Goal: Information Seeking & Learning: Learn about a topic

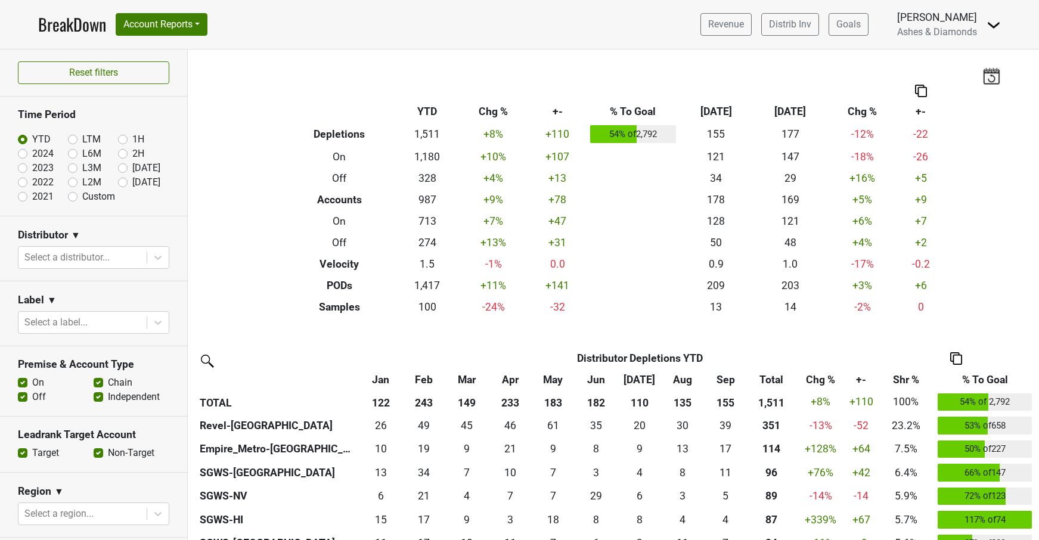
click at [132, 186] on label "Oct '25" at bounding box center [146, 182] width 28 height 14
click at [123, 186] on input "Oct '25" at bounding box center [142, 181] width 48 height 12
radio input "true"
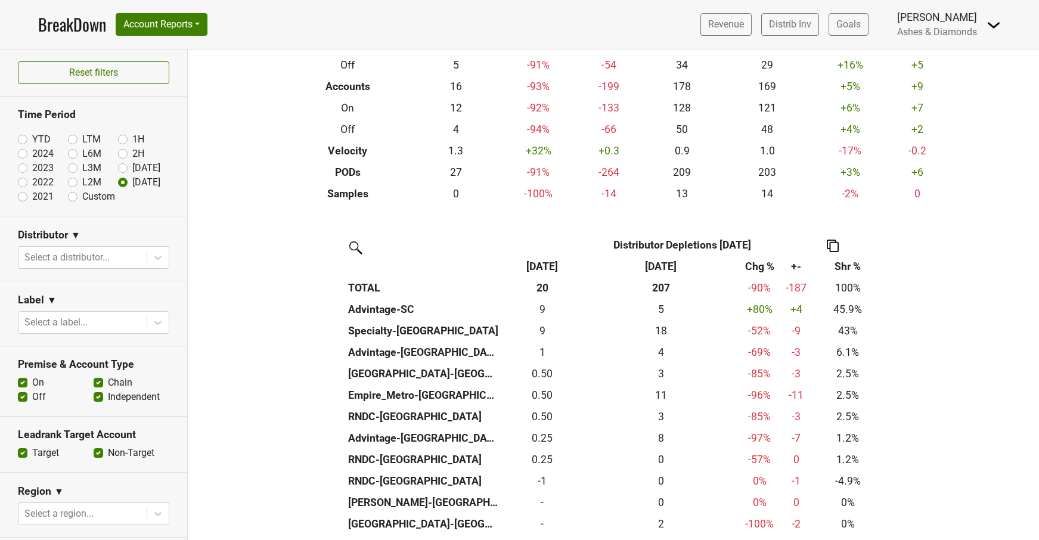
scroll to position [114, 0]
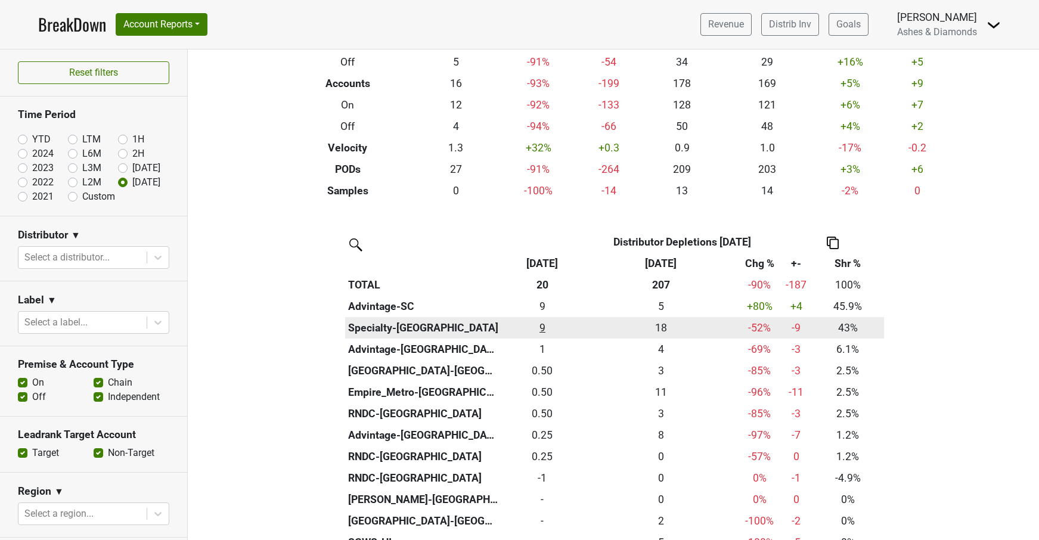
click at [545, 325] on div "8.748 9" at bounding box center [542, 327] width 77 height 15
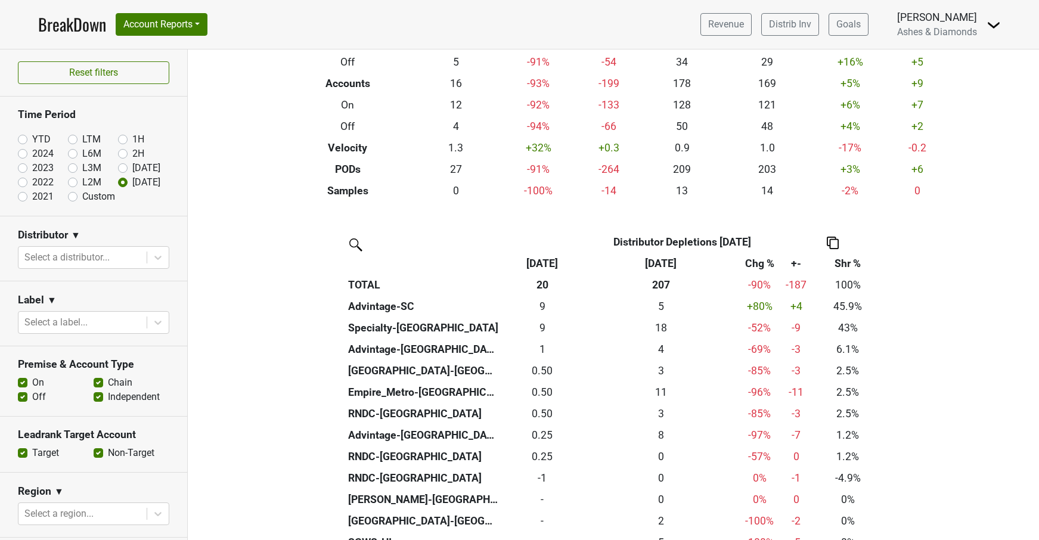
click at [32, 135] on label "YTD" at bounding box center [41, 139] width 18 height 14
click at [19, 135] on input "YTD" at bounding box center [42, 138] width 48 height 12
radio input "true"
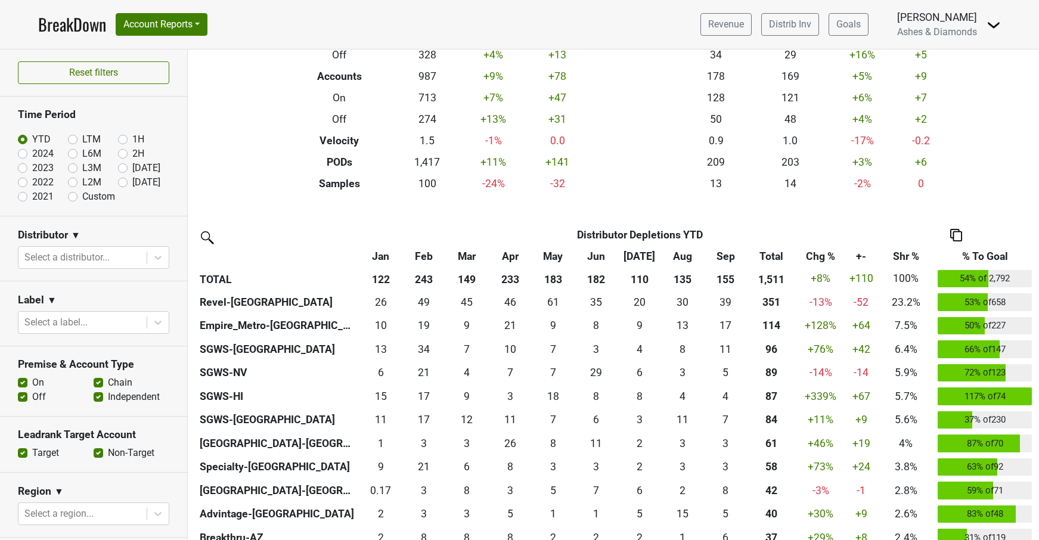
scroll to position [124, 0]
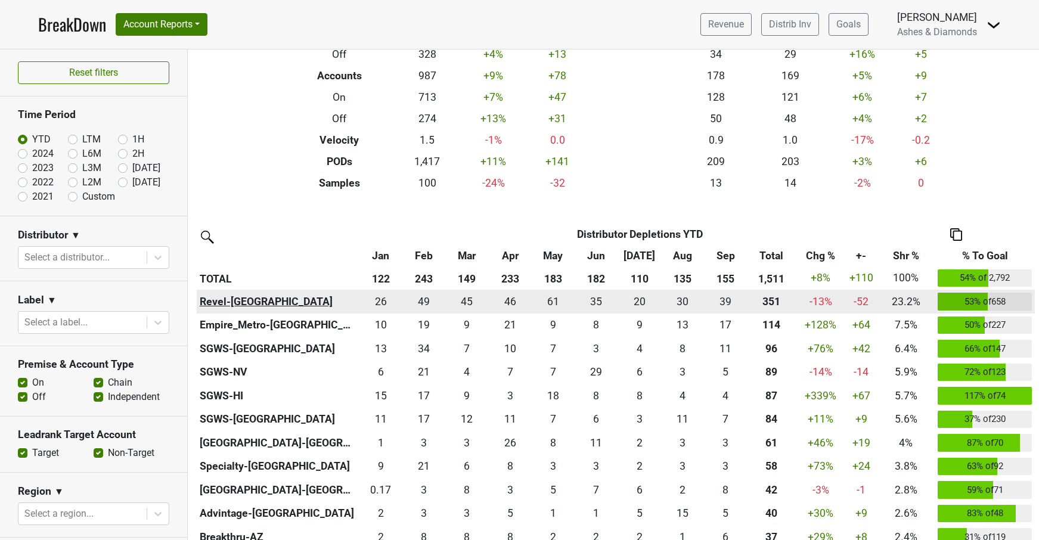
click at [225, 297] on th "Revel-CA" at bounding box center [278, 302] width 162 height 24
click at [730, 296] on div "38.667 39" at bounding box center [726, 301] width 38 height 15
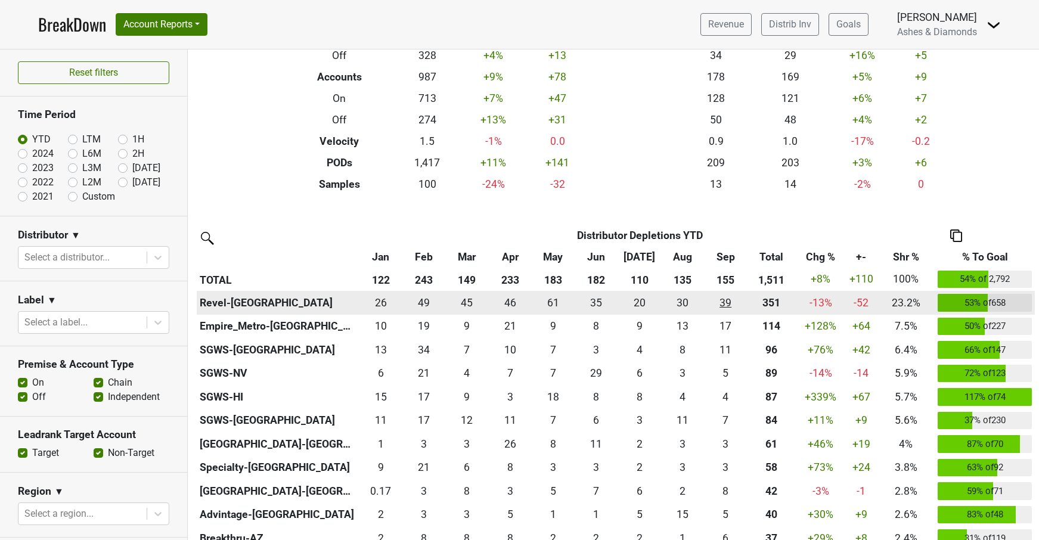
scroll to position [123, 0]
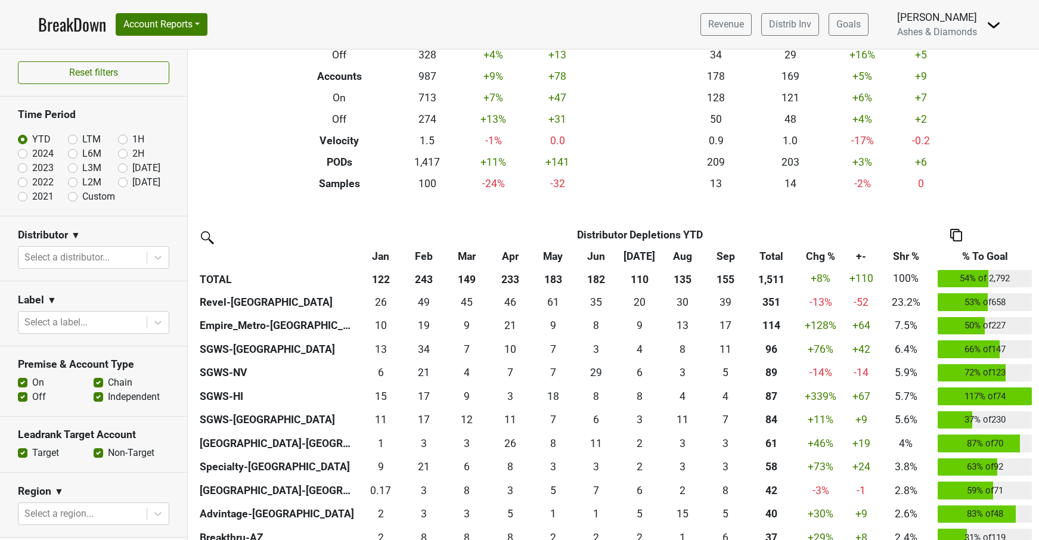
click at [82, 195] on label "Custom" at bounding box center [98, 197] width 33 height 14
click at [75, 195] on input "Custom" at bounding box center [92, 196] width 48 height 12
radio input "true"
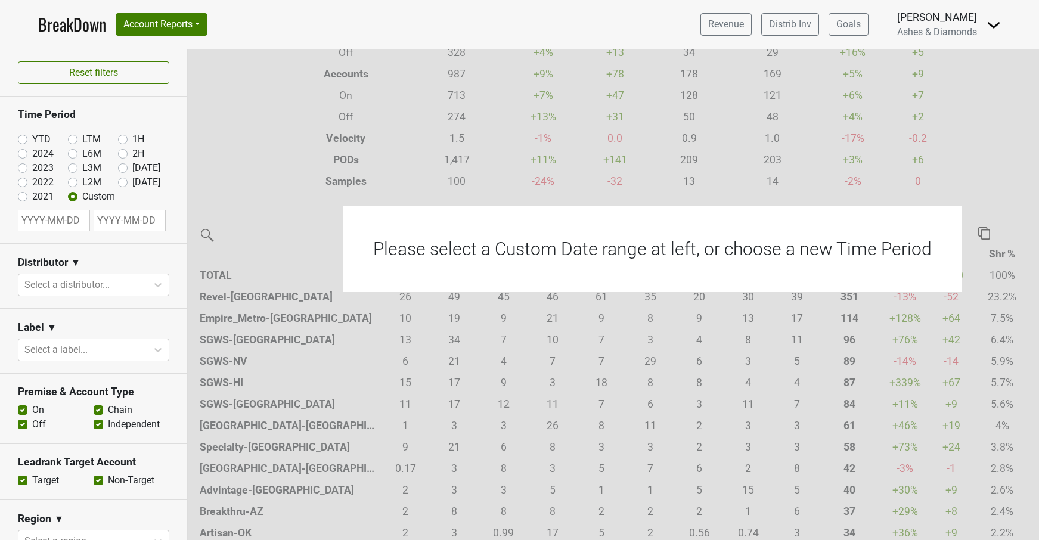
click at [483, 253] on div "Please select a Custom Date range at left, or choose a new Time Period" at bounding box center [652, 249] width 618 height 86
select select "9"
select select "2025"
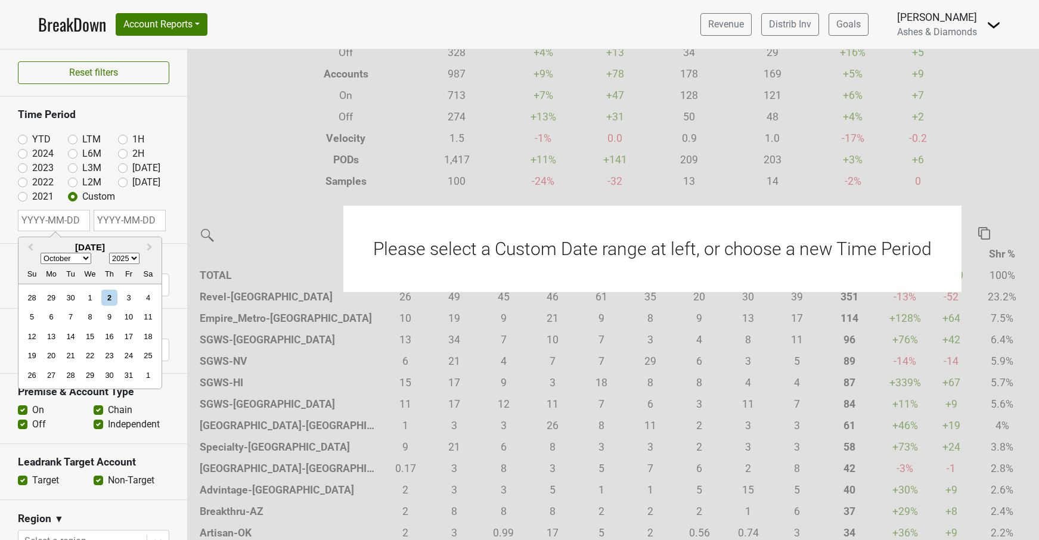
click at [67, 221] on input "text" at bounding box center [54, 220] width 72 height 21
select select "6"
click at [75, 298] on div "1" at bounding box center [71, 298] width 16 height 16
type input "2025-07-01"
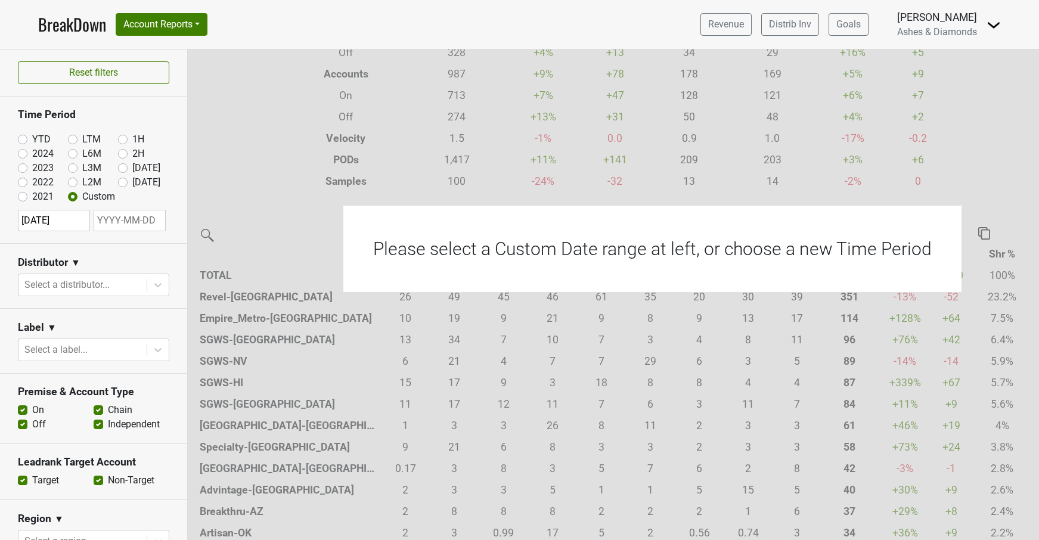
scroll to position [0, 0]
click at [115, 222] on input "text" at bounding box center [130, 220] width 72 height 21
select select "8"
click at [79, 373] on div "30" at bounding box center [78, 375] width 16 height 16
type input "2025-09-30"
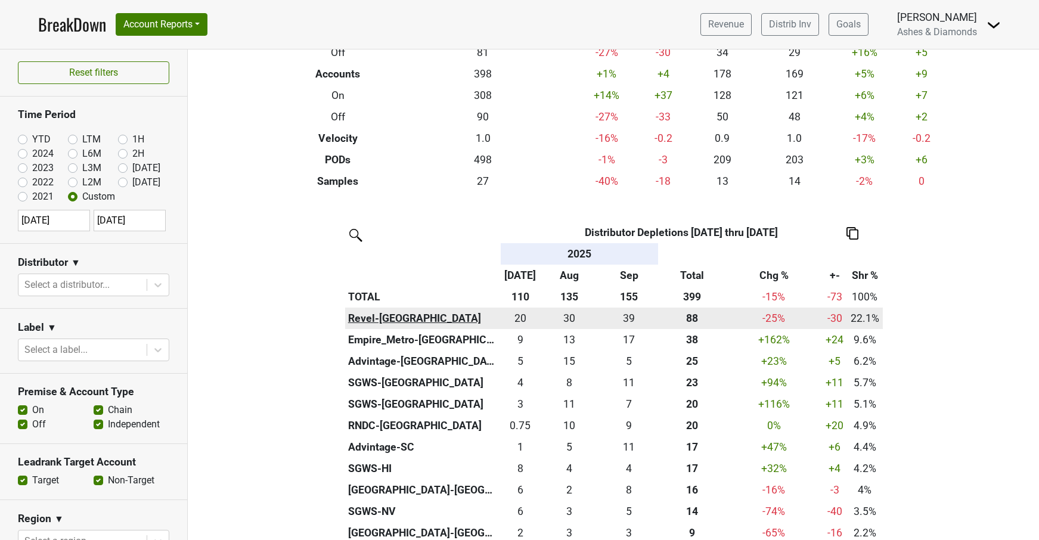
click at [368, 312] on th "Revel-CA" at bounding box center [423, 318] width 156 height 21
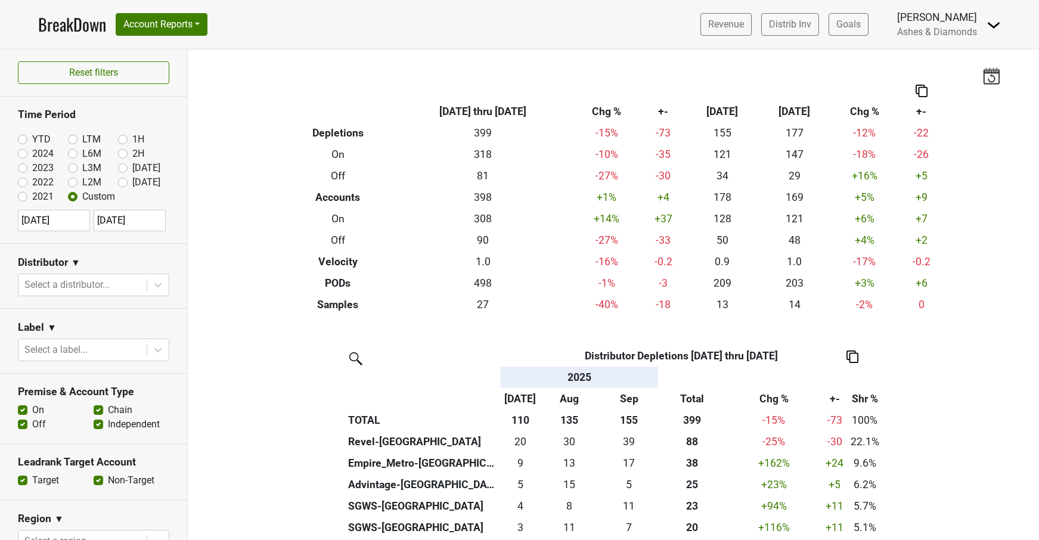
scroll to position [12, 0]
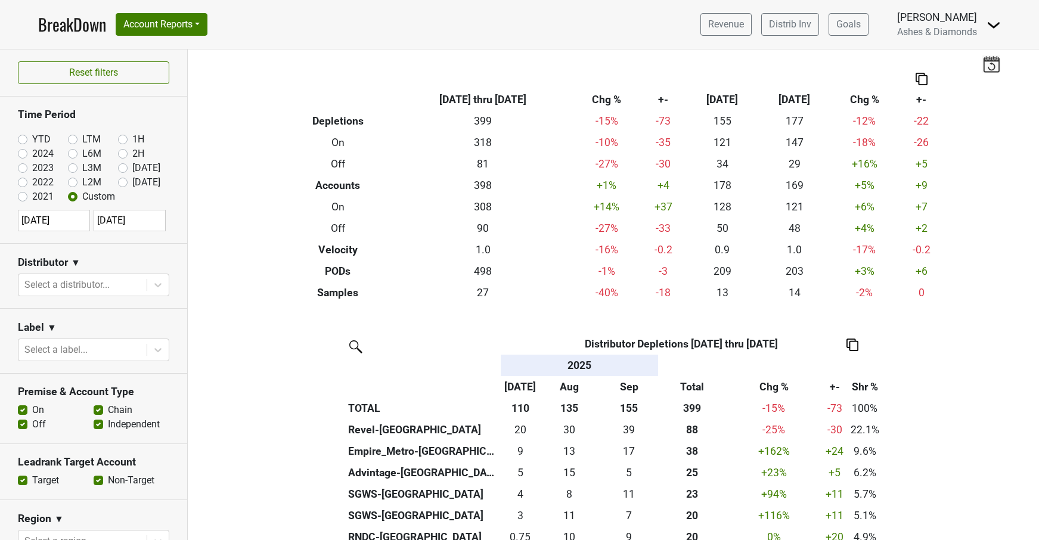
click at [924, 75] on img at bounding box center [922, 79] width 12 height 13
click at [923, 51] on div "Export to Excel" at bounding box center [924, 57] width 60 height 17
click at [975, 169] on div "Filters Breakdown Type 2025-07-01 thru 2025-09-30 Chg % +- Sep ‘25 Sep ‘24 Chg …" at bounding box center [613, 294] width 851 height 491
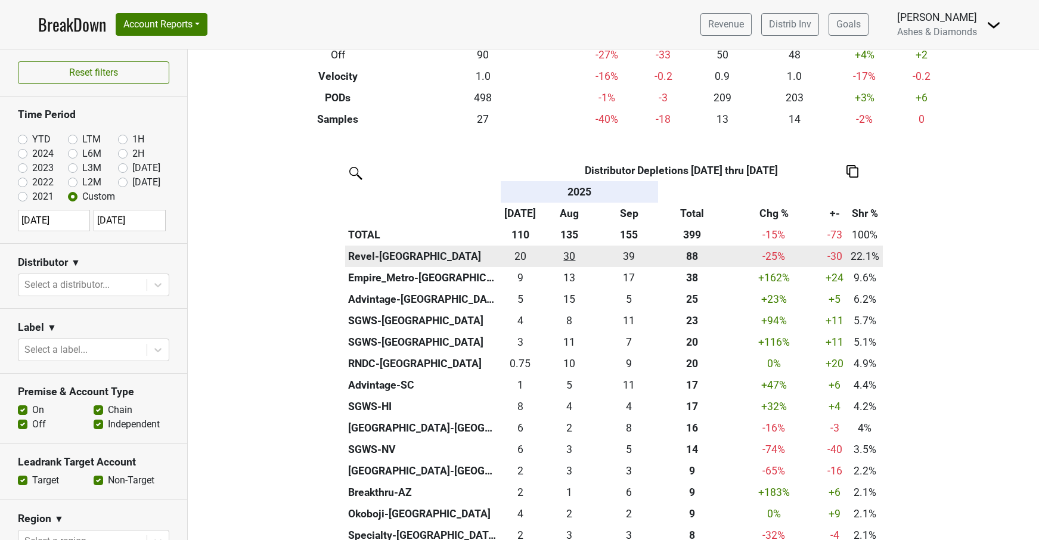
scroll to position [187, 0]
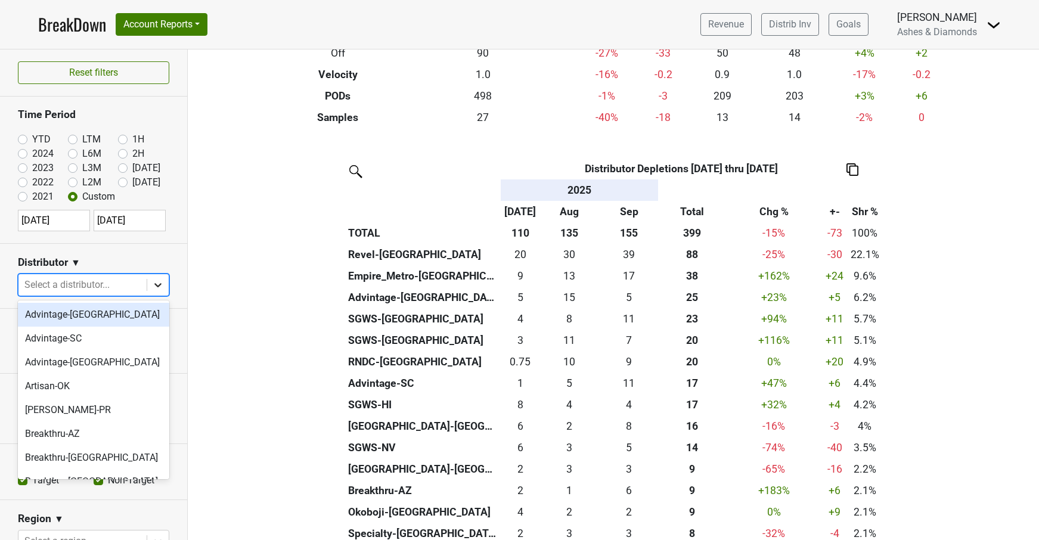
click at [150, 287] on div at bounding box center [157, 284] width 21 height 21
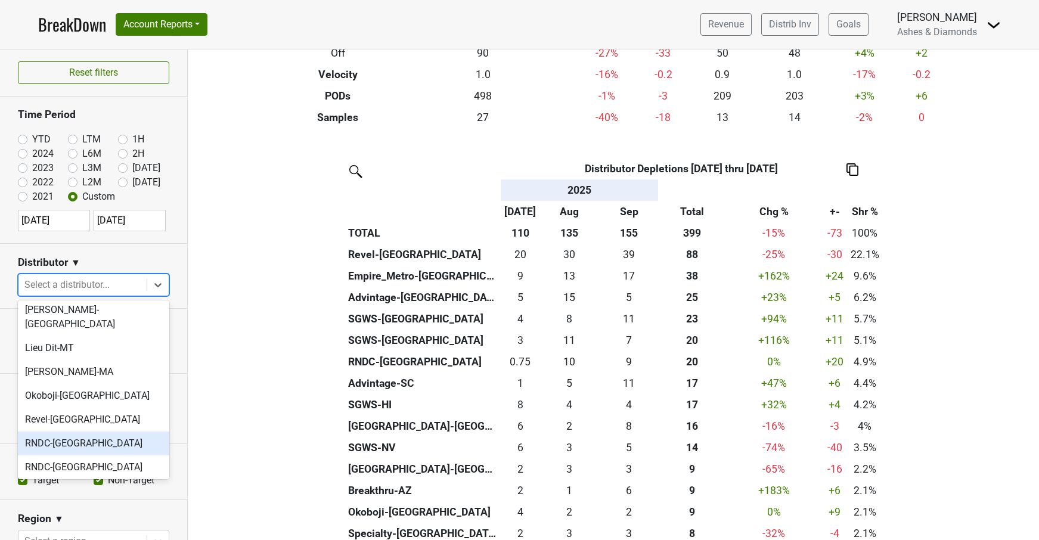
scroll to position [514, 0]
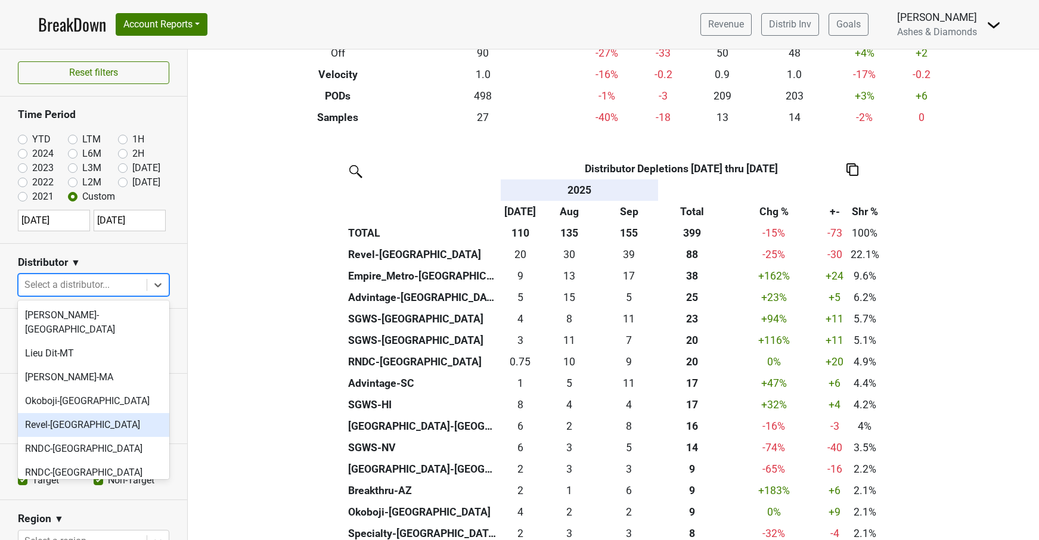
click at [81, 413] on div "Revel-CA" at bounding box center [93, 425] width 151 height 24
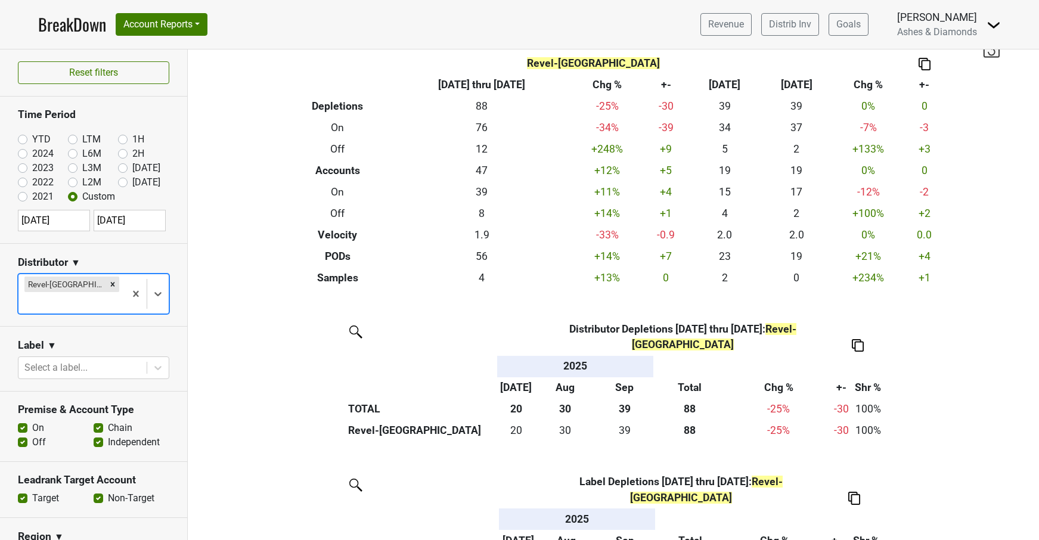
scroll to position [26, 0]
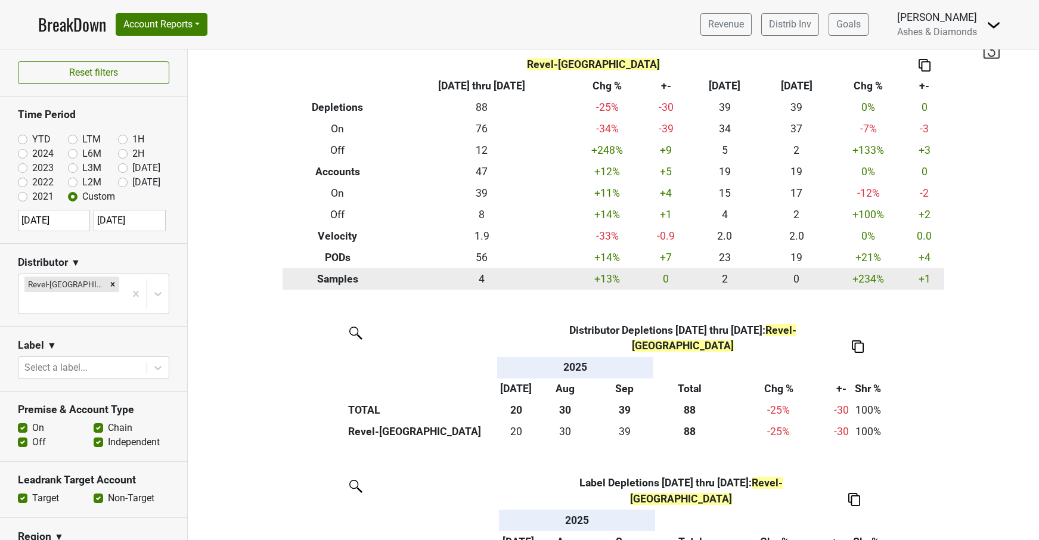
click at [321, 278] on th "Samples" at bounding box center [338, 278] width 110 height 21
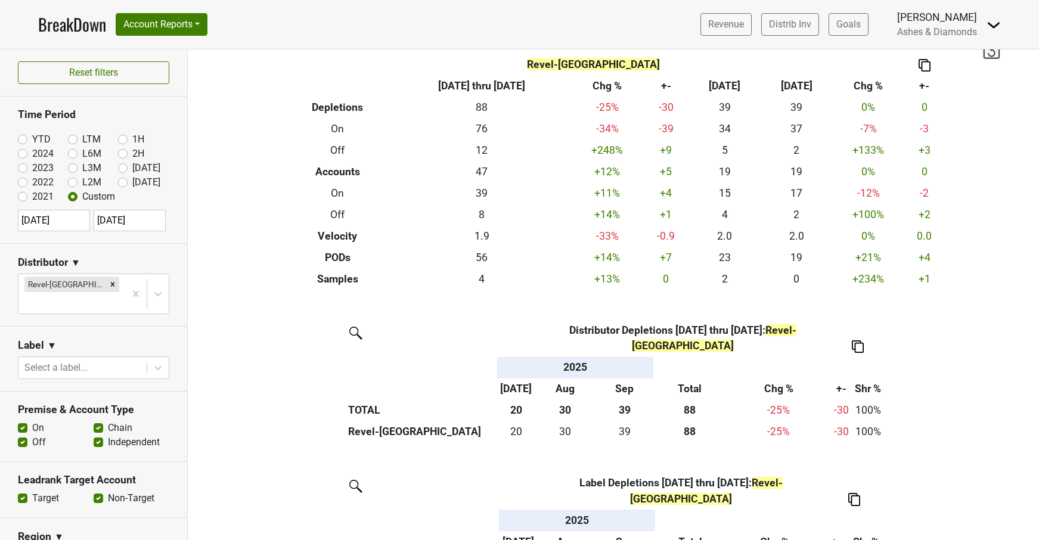
click at [1018, 289] on div "Filters Revel-CA Breakdown Type 2025-07-01 thru 2025-09-30 Chg % +- Sep ‘25 Sep…" at bounding box center [613, 294] width 851 height 491
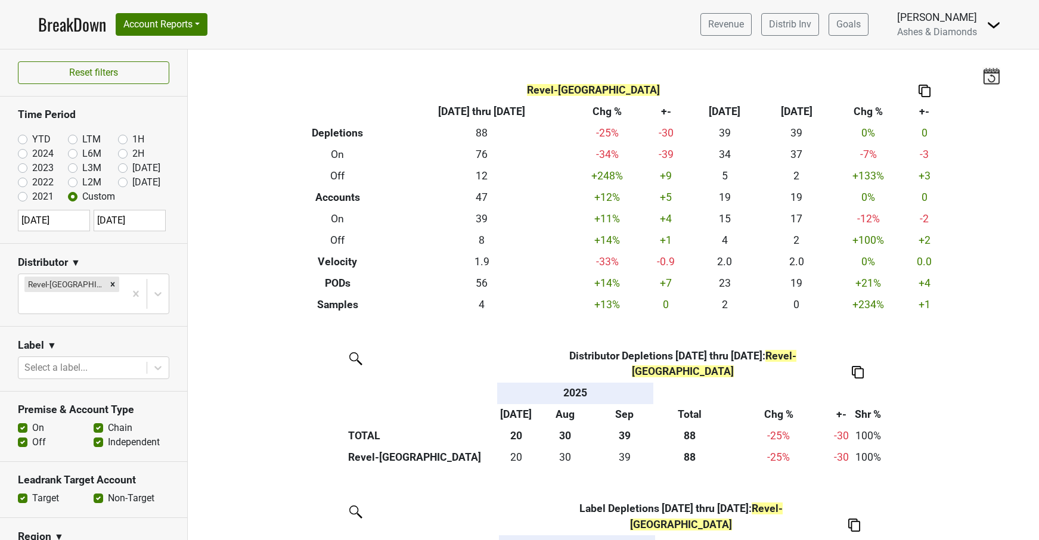
scroll to position [0, 0]
click at [108, 287] on icon "Remove Revel-CA" at bounding box center [112, 284] width 8 height 8
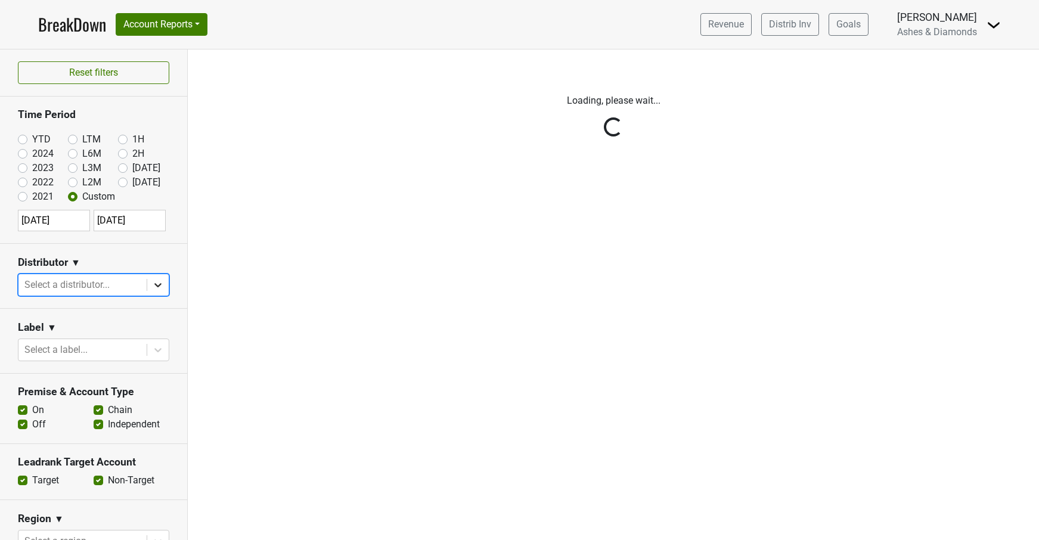
click at [155, 283] on div "Reset filters Time Period YTD LTM 1H 2024 L6M 2H 2023 L3M Sep '25 2022 L2M Oct …" at bounding box center [94, 294] width 188 height 491
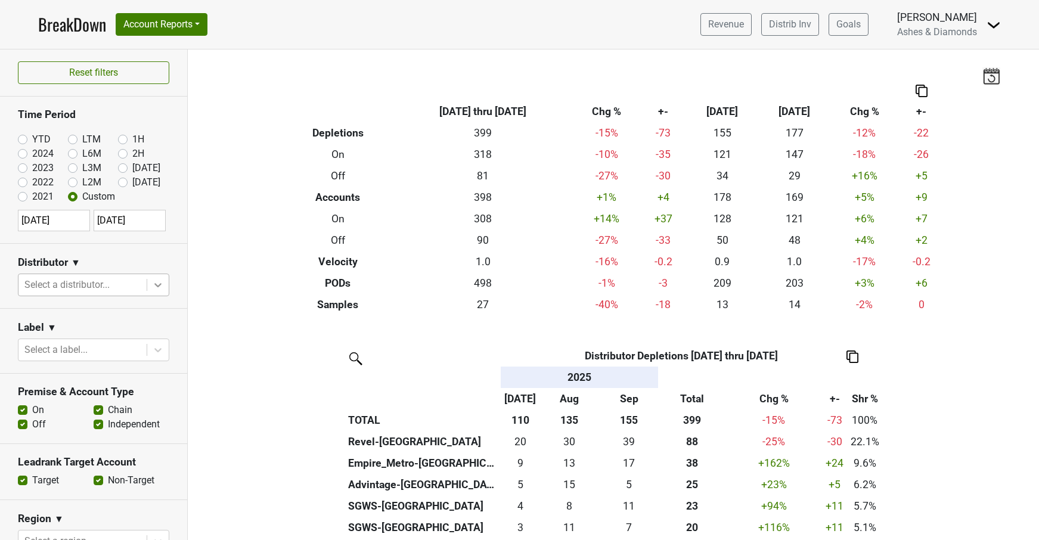
click at [155, 283] on icon at bounding box center [157, 285] width 7 height 4
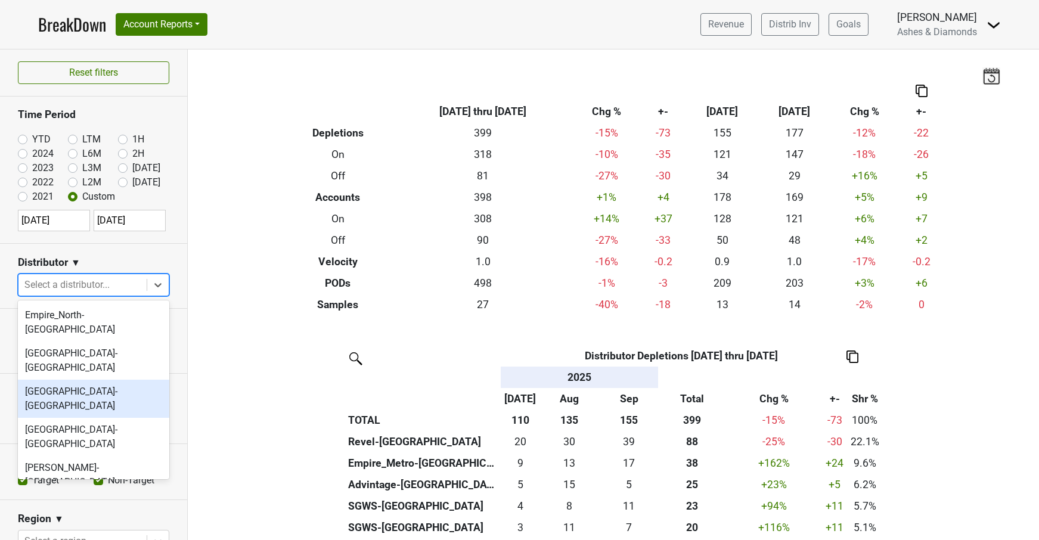
scroll to position [322, 0]
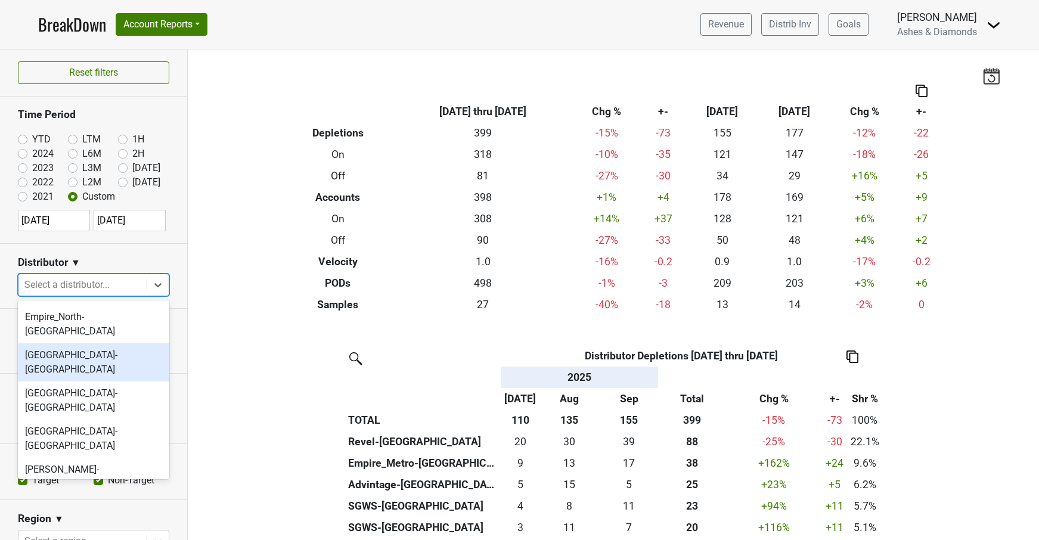
click at [115, 343] on div "[GEOGRAPHIC_DATA]-[GEOGRAPHIC_DATA]" at bounding box center [93, 362] width 151 height 38
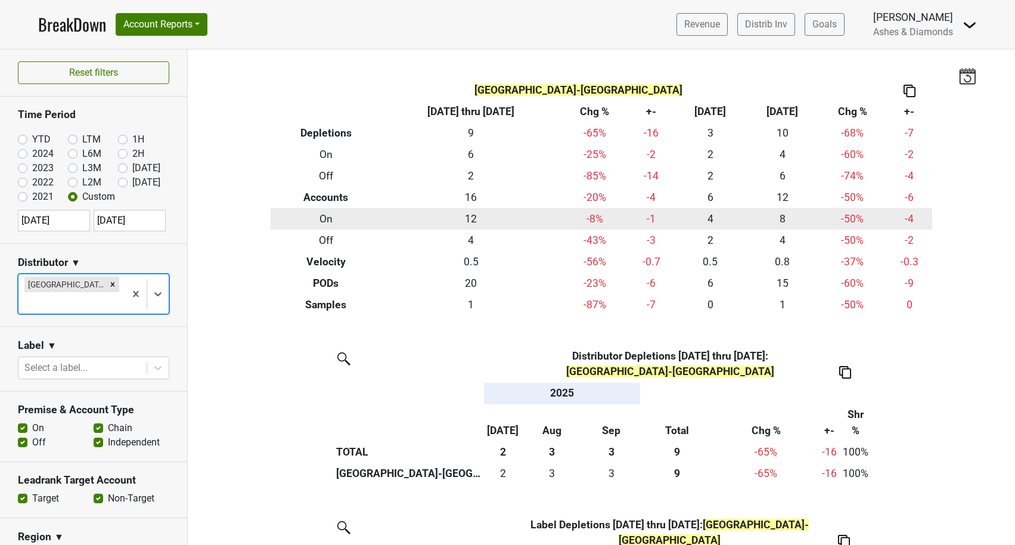
scroll to position [0, 0]
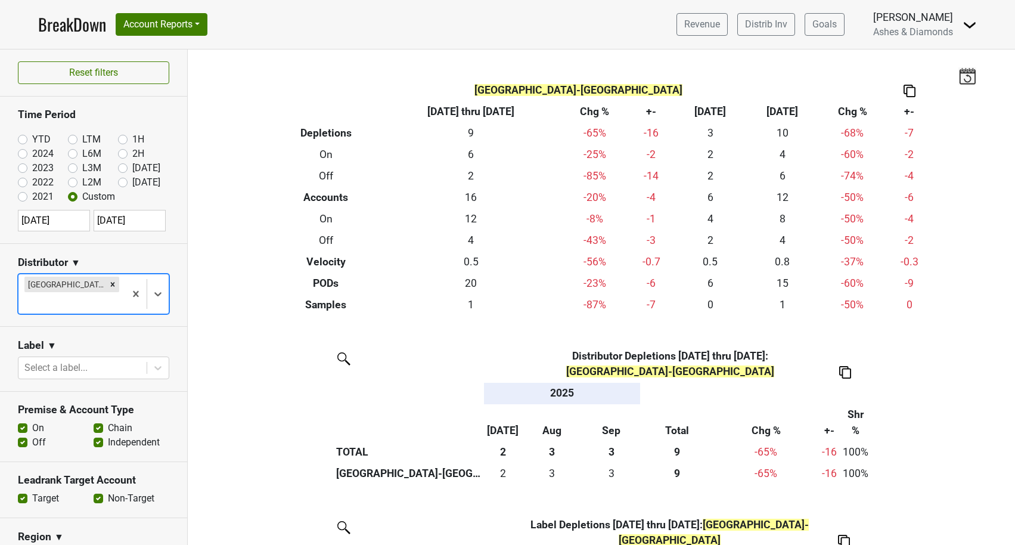
click at [912, 90] on img at bounding box center [910, 91] width 12 height 13
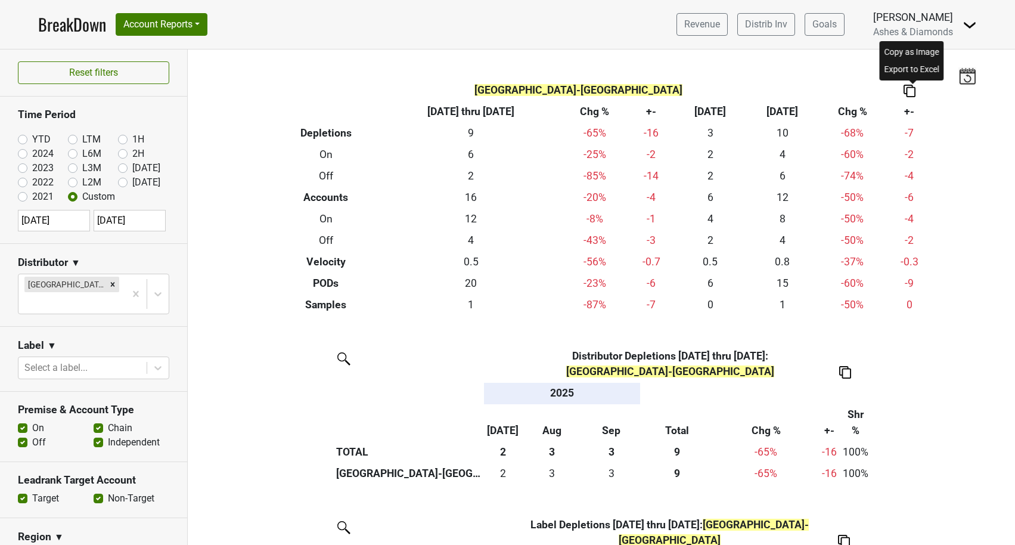
click at [913, 49] on div "Copy as Image" at bounding box center [912, 52] width 60 height 17
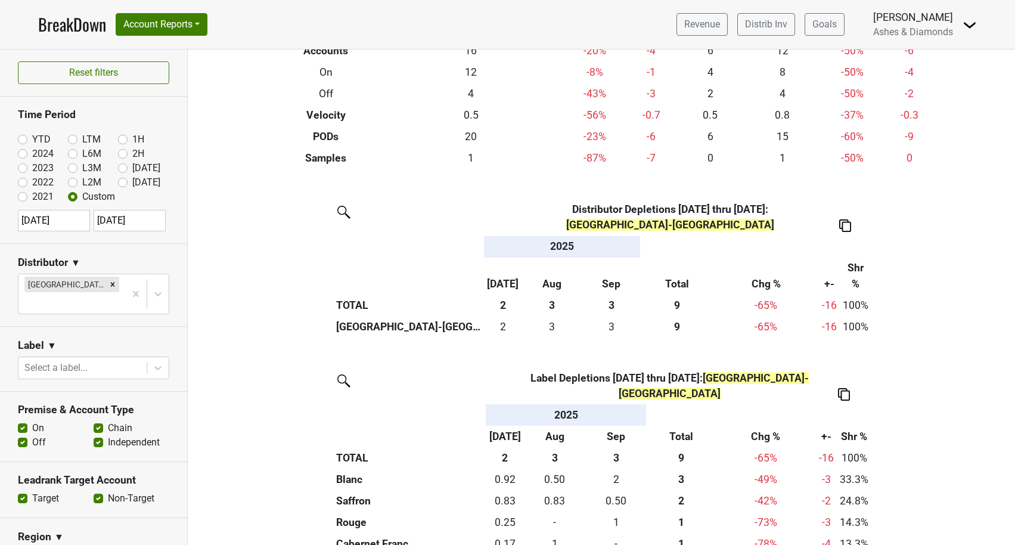
scroll to position [147, 0]
click at [848, 222] on img at bounding box center [845, 225] width 12 height 13
click at [836, 163] on div "Copy as Image" at bounding box center [843, 165] width 61 height 17
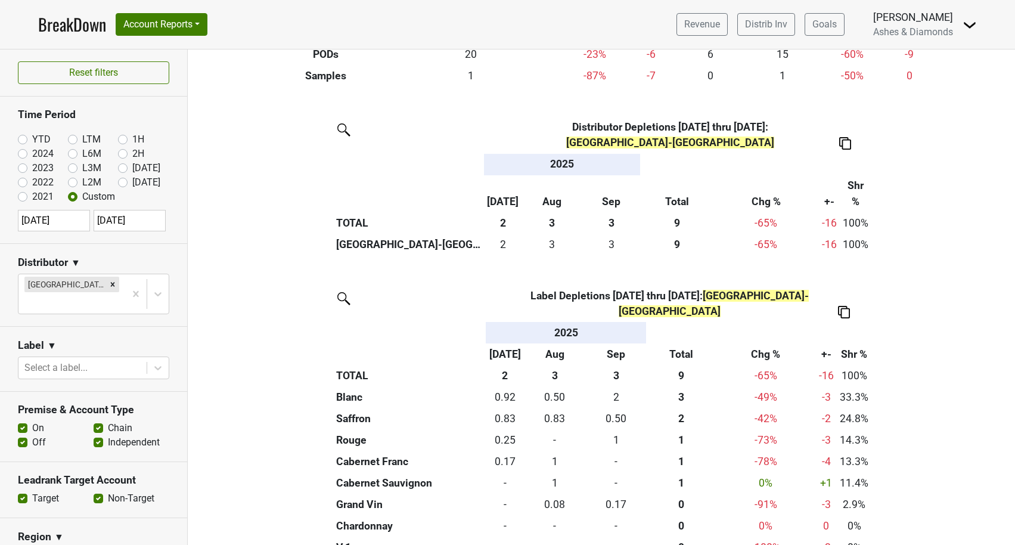
scroll to position [0, 0]
click at [847, 306] on img at bounding box center [844, 312] width 12 height 13
click at [847, 237] on div "Copy as Image" at bounding box center [842, 235] width 61 height 17
click at [32, 138] on label "YTD" at bounding box center [41, 139] width 18 height 14
click at [23, 138] on input "YTD" at bounding box center [42, 138] width 48 height 12
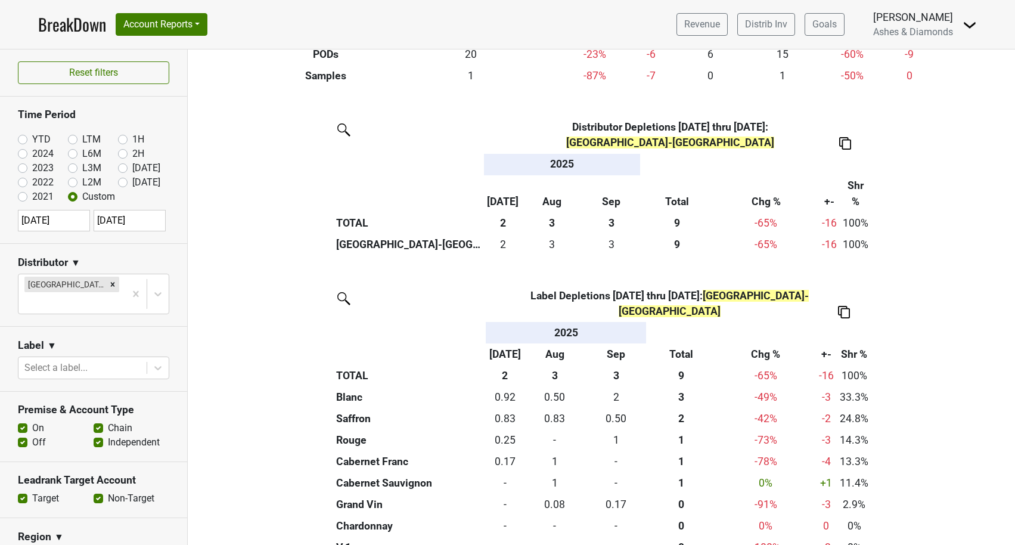
radio input "true"
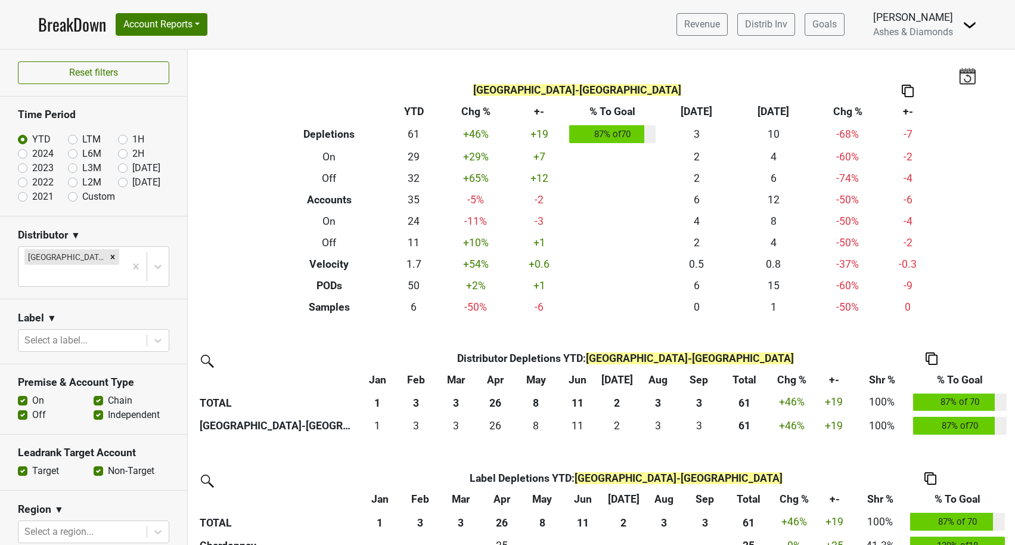
click at [934, 354] on img at bounding box center [932, 358] width 12 height 13
click at [940, 297] on div "Copy as Image" at bounding box center [930, 300] width 61 height 17
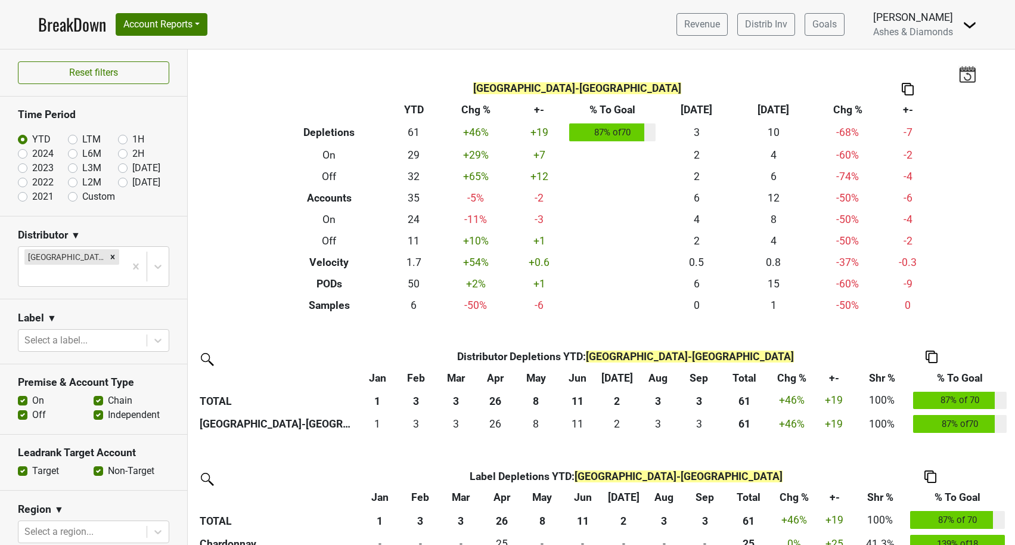
scroll to position [2, 0]
click at [132, 180] on label "Oct '25" at bounding box center [146, 182] width 28 height 14
click at [123, 180] on input "Oct '25" at bounding box center [142, 181] width 48 height 12
radio input "true"
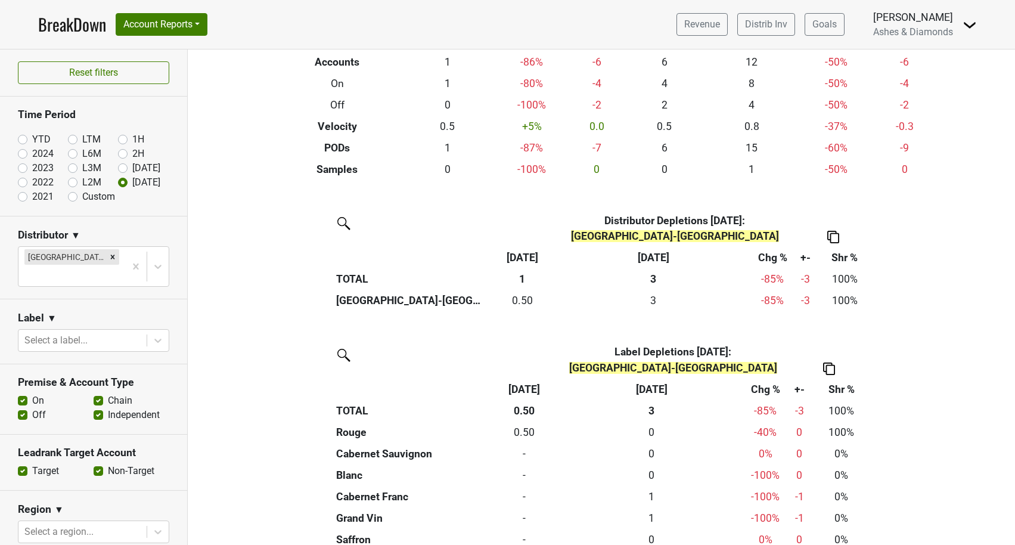
scroll to position [134, 0]
click at [132, 168] on label "Sep '25" at bounding box center [146, 168] width 28 height 14
click at [126, 168] on input "Sep '25" at bounding box center [142, 167] width 48 height 12
radio input "true"
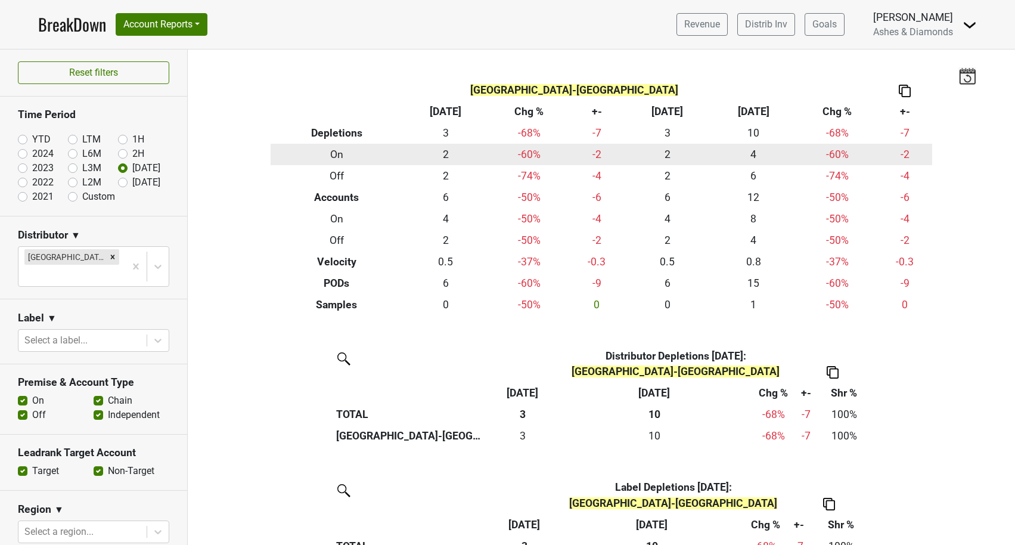
scroll to position [0, 0]
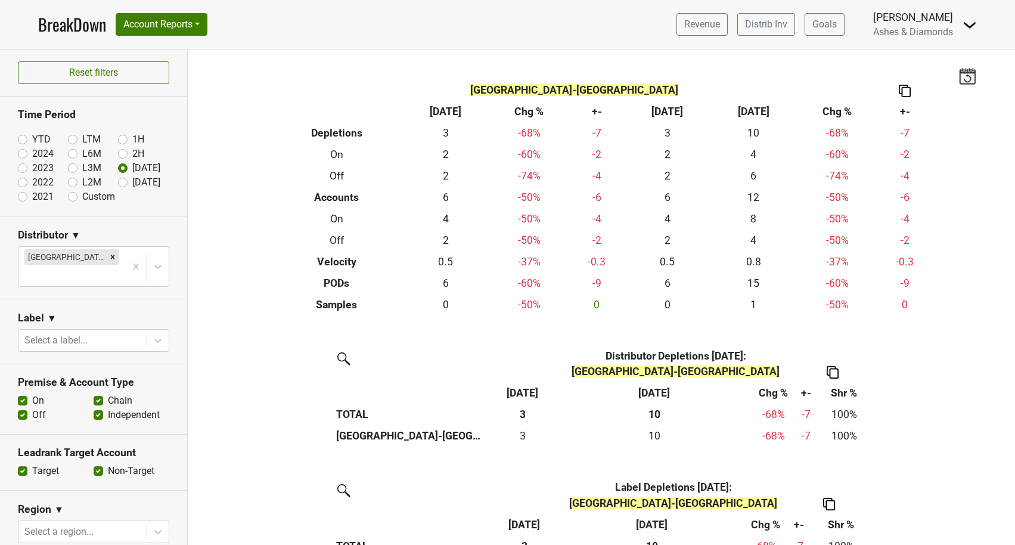
click at [32, 139] on label "YTD" at bounding box center [41, 139] width 18 height 14
click at [23, 139] on input "YTD" at bounding box center [42, 138] width 48 height 12
radio input "true"
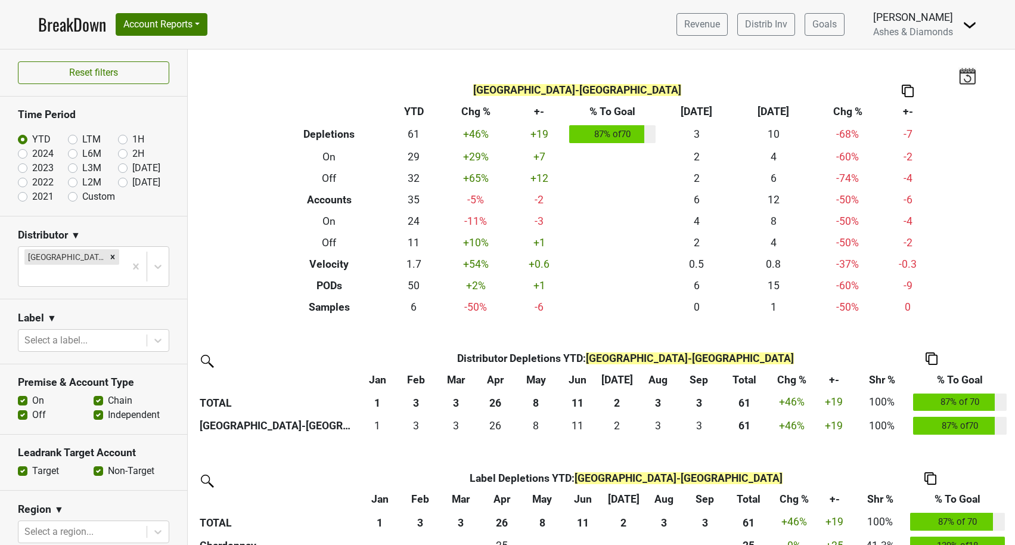
click at [69, 31] on link "BreakDown" at bounding box center [72, 24] width 68 height 25
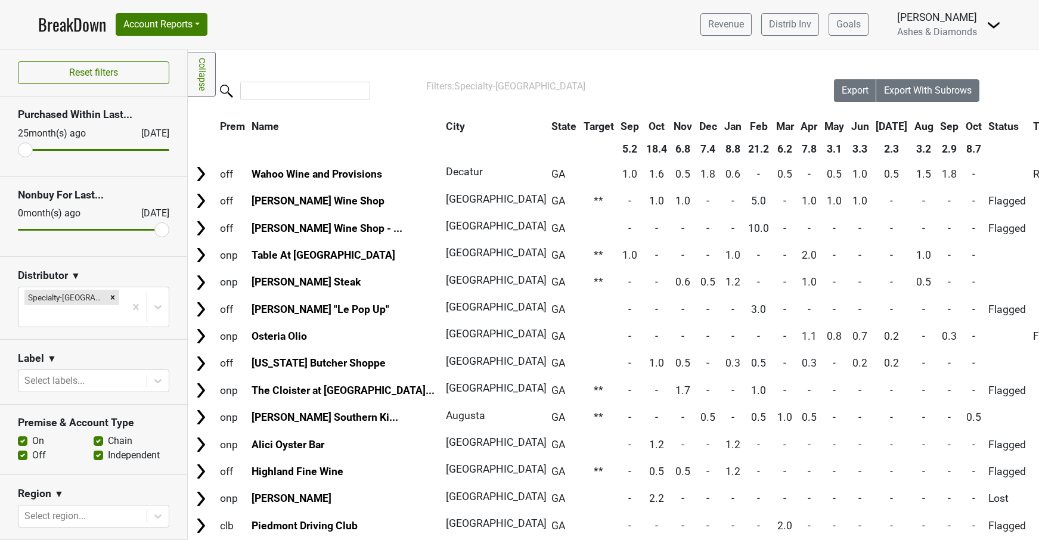
click at [108, 297] on icon "Remove Specialty-GA" at bounding box center [112, 297] width 8 height 8
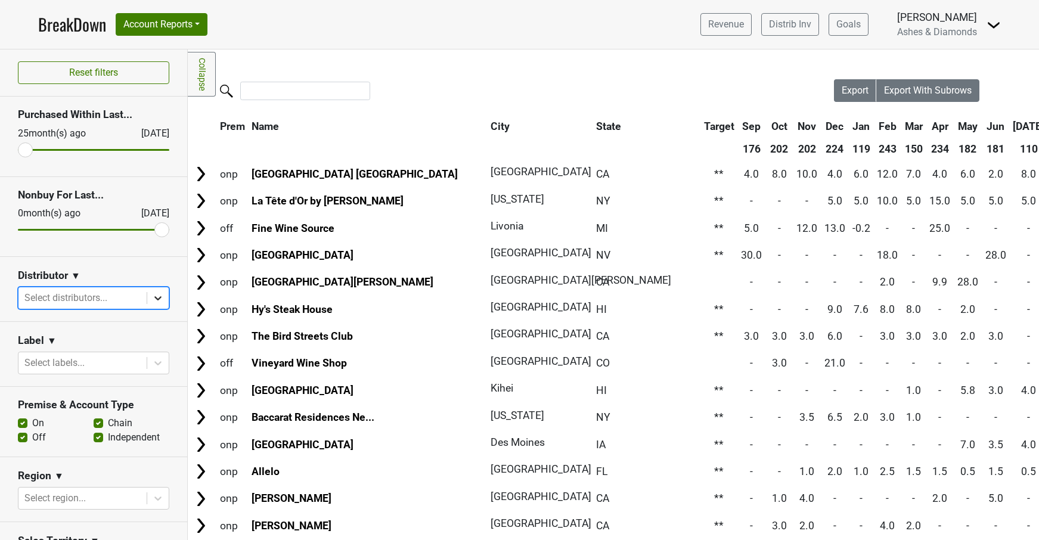
click at [159, 297] on icon at bounding box center [157, 298] width 7 height 4
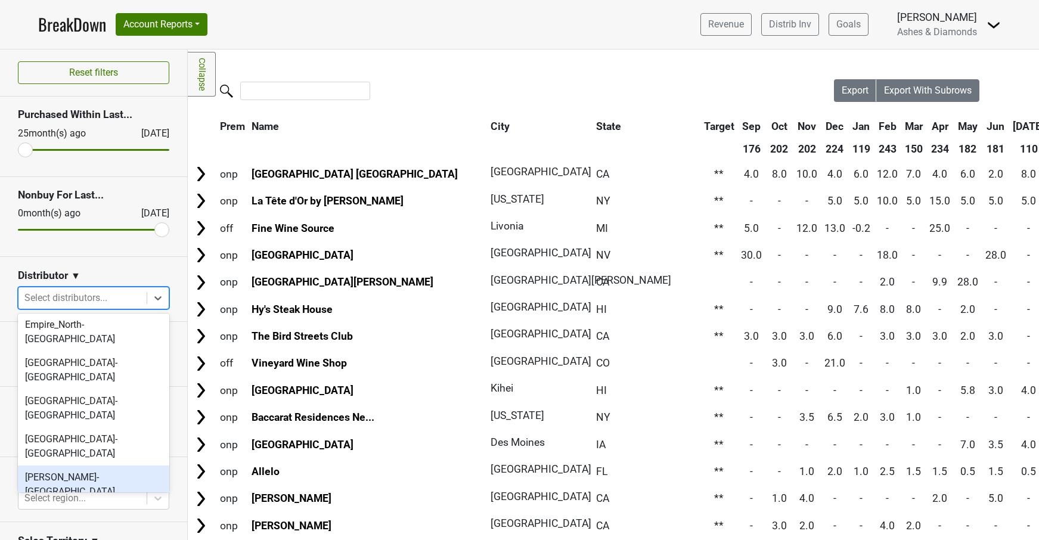
scroll to position [324, 0]
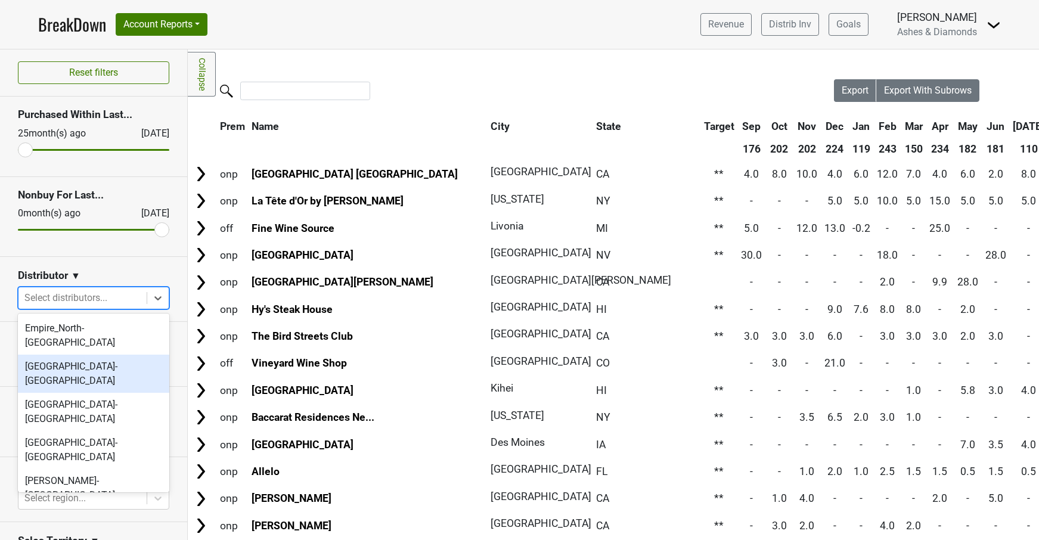
click at [98, 355] on div "[GEOGRAPHIC_DATA]-[GEOGRAPHIC_DATA]" at bounding box center [93, 374] width 151 height 38
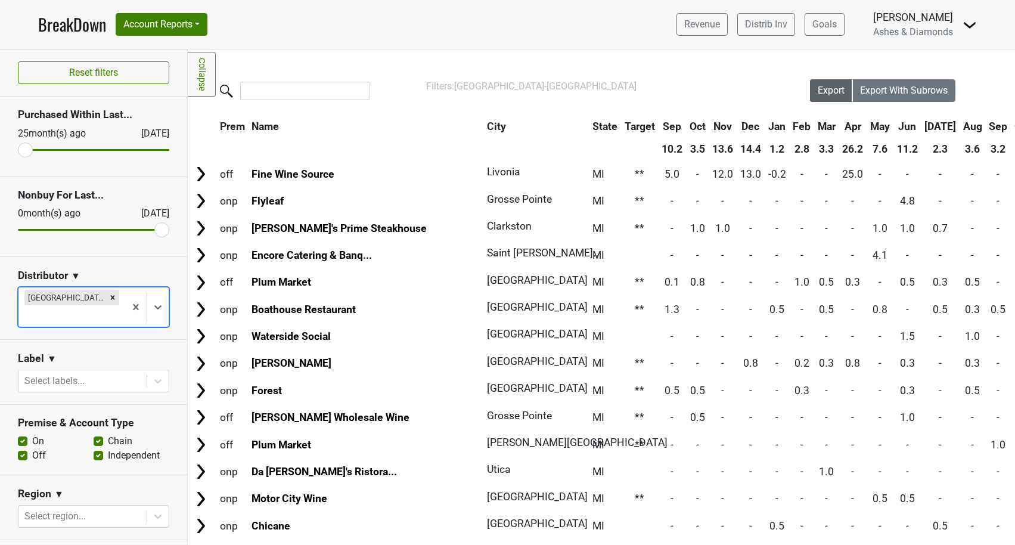
scroll to position [0, 0]
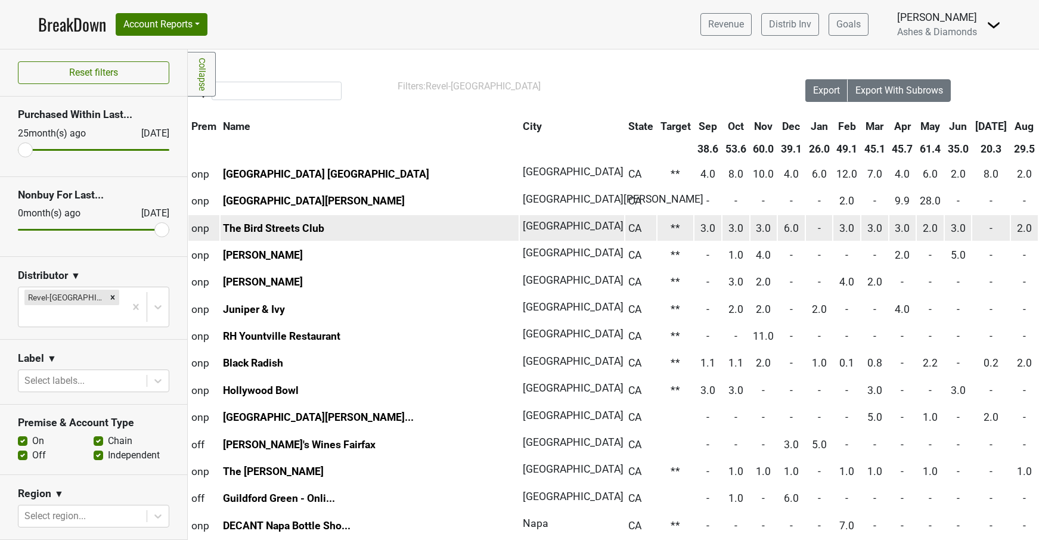
scroll to position [0, 29]
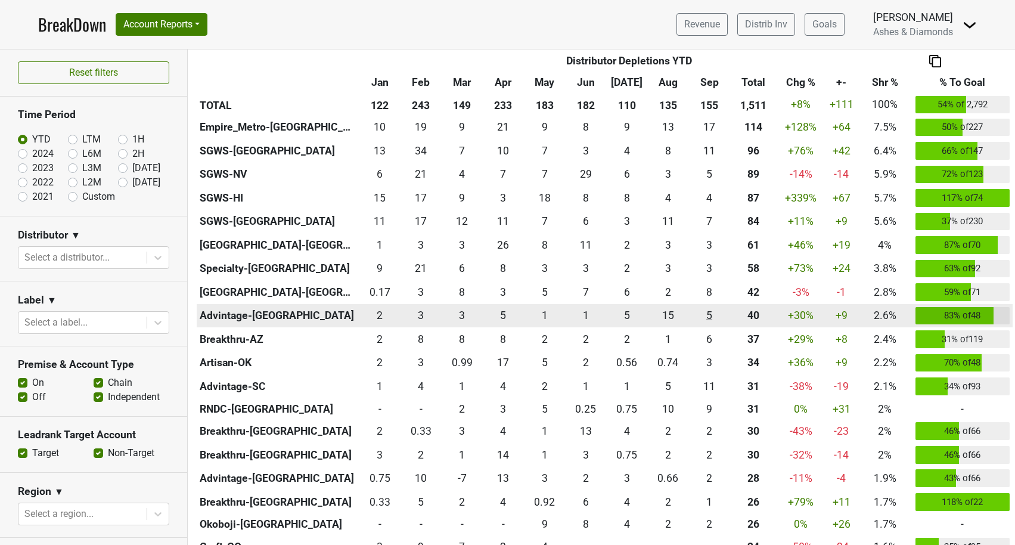
scroll to position [321, 0]
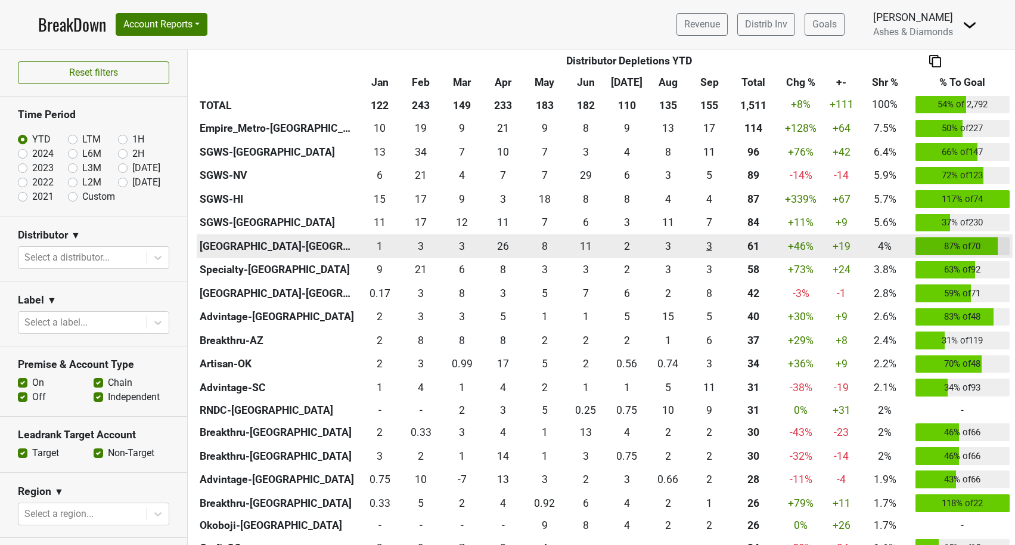
click at [710, 244] on div "3.167 3" at bounding box center [710, 245] width 36 height 15
click at [240, 246] on th "[GEOGRAPHIC_DATA]-[GEOGRAPHIC_DATA]" at bounding box center [278, 246] width 163 height 24
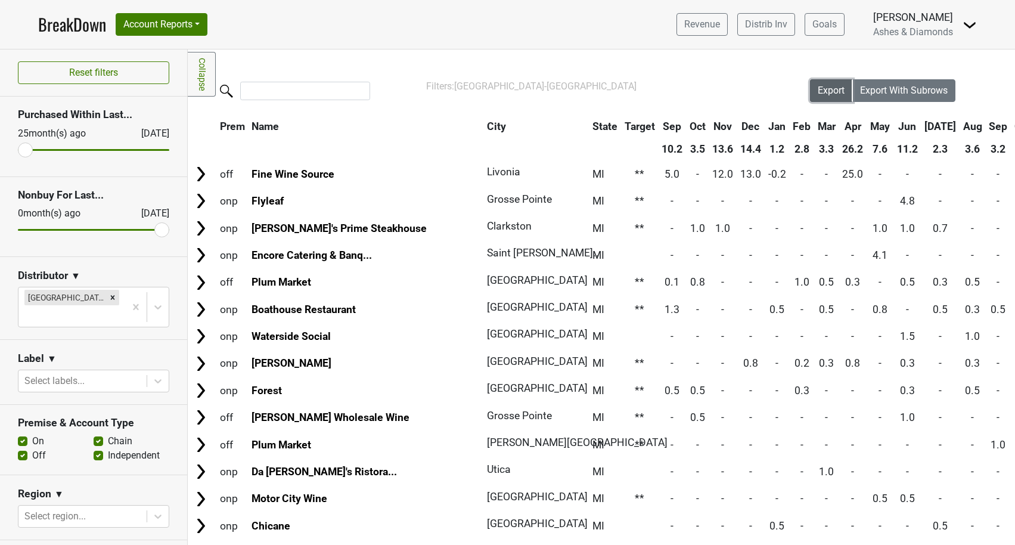
click at [841, 94] on span "Export" at bounding box center [831, 90] width 27 height 11
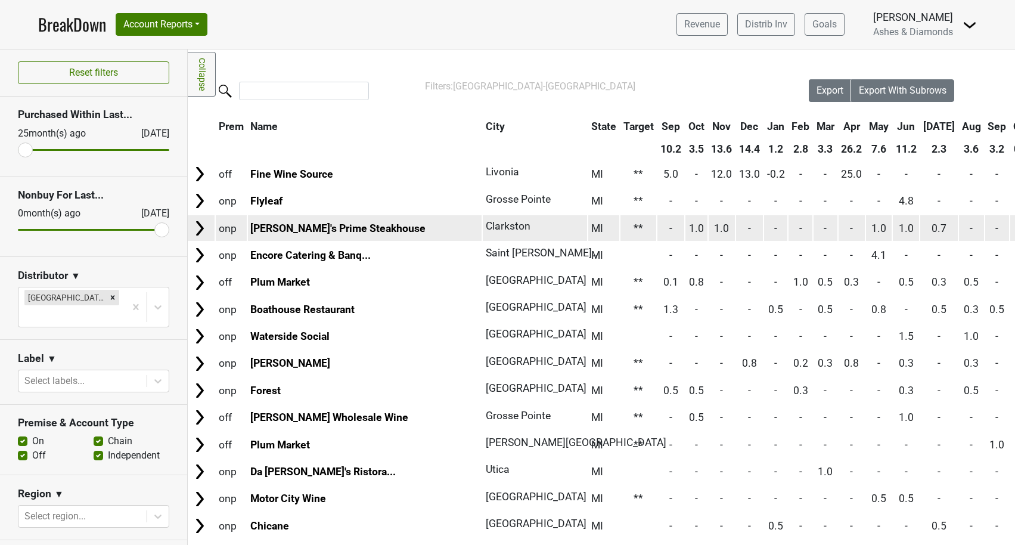
scroll to position [0, 1]
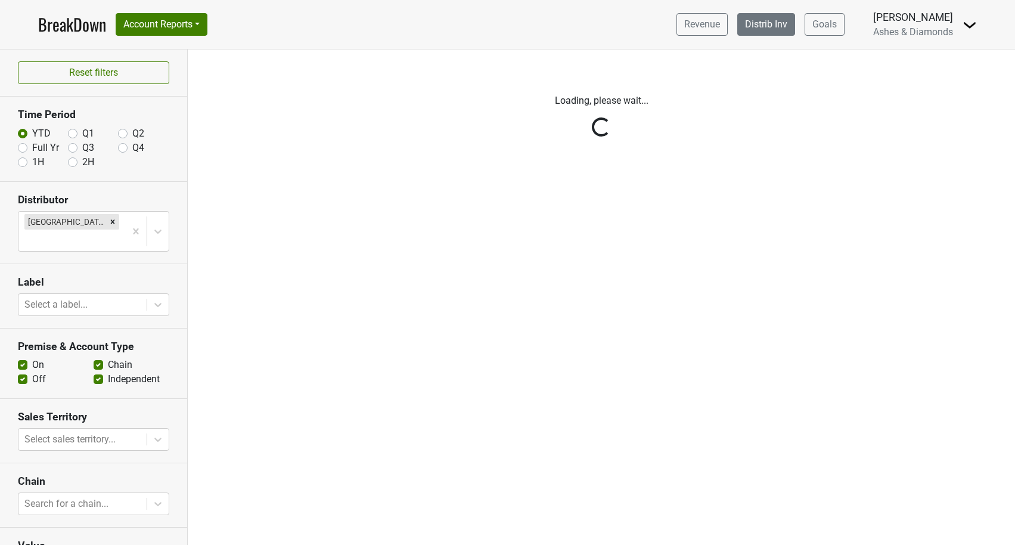
click at [768, 28] on link "Distrib Inv" at bounding box center [766, 24] width 58 height 23
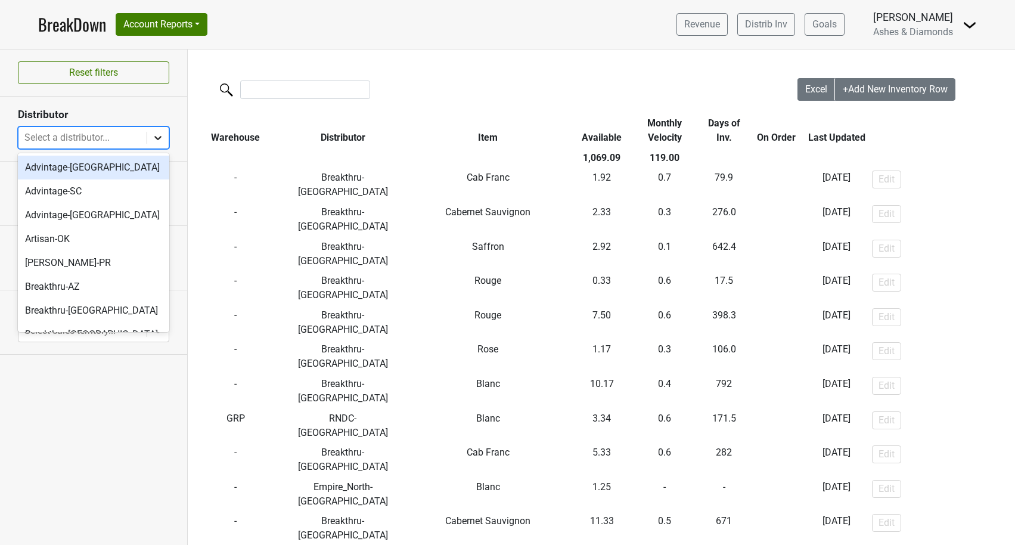
click at [150, 141] on div at bounding box center [157, 137] width 21 height 21
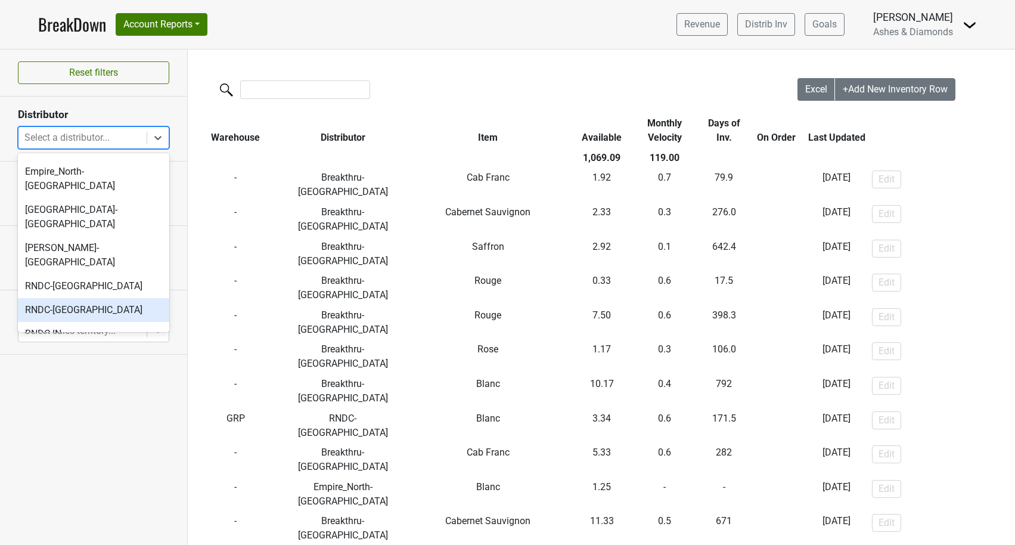
scroll to position [278, 0]
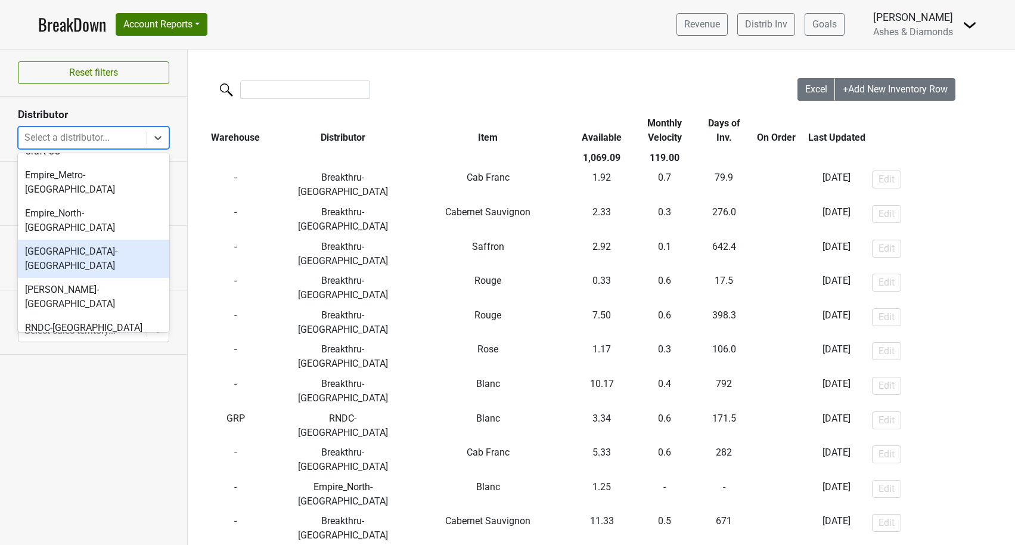
click at [107, 240] on div "[GEOGRAPHIC_DATA]-[GEOGRAPHIC_DATA]" at bounding box center [93, 259] width 151 height 38
